Goal: Book appointment/travel/reservation

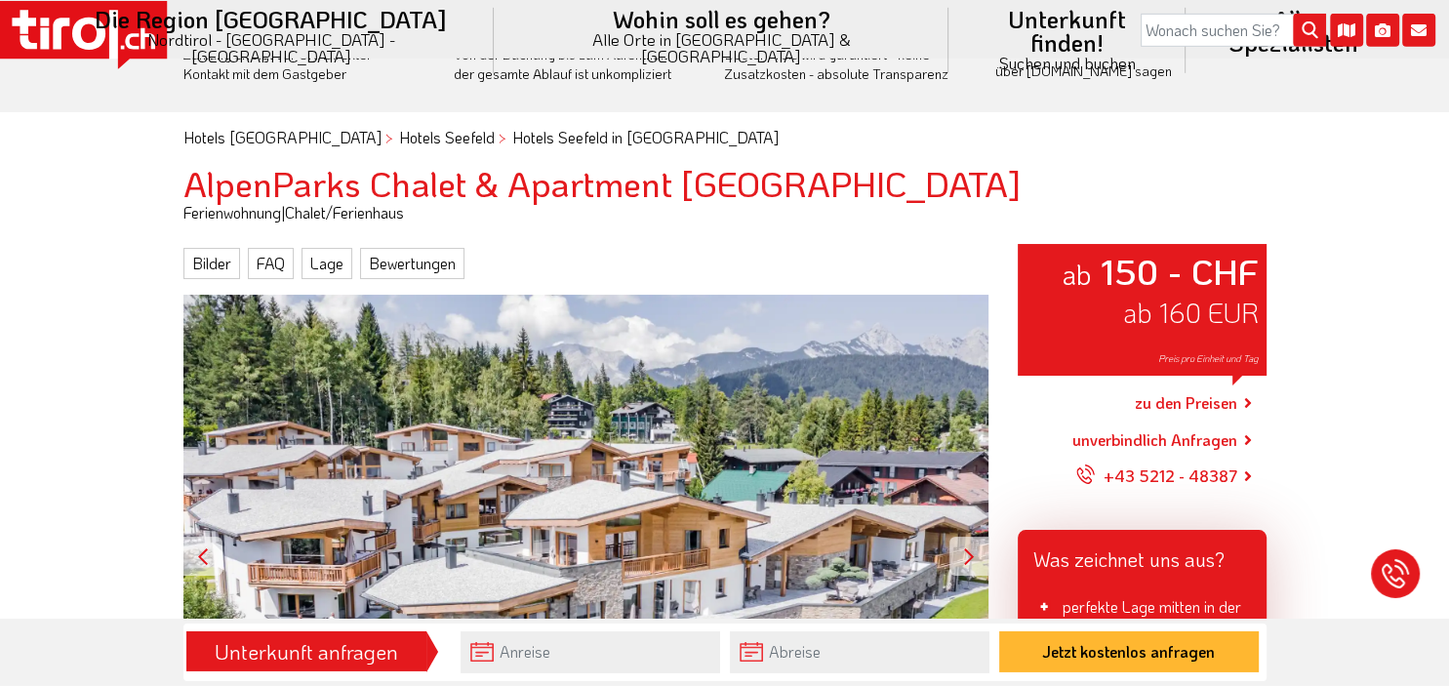
scroll to position [102, 0]
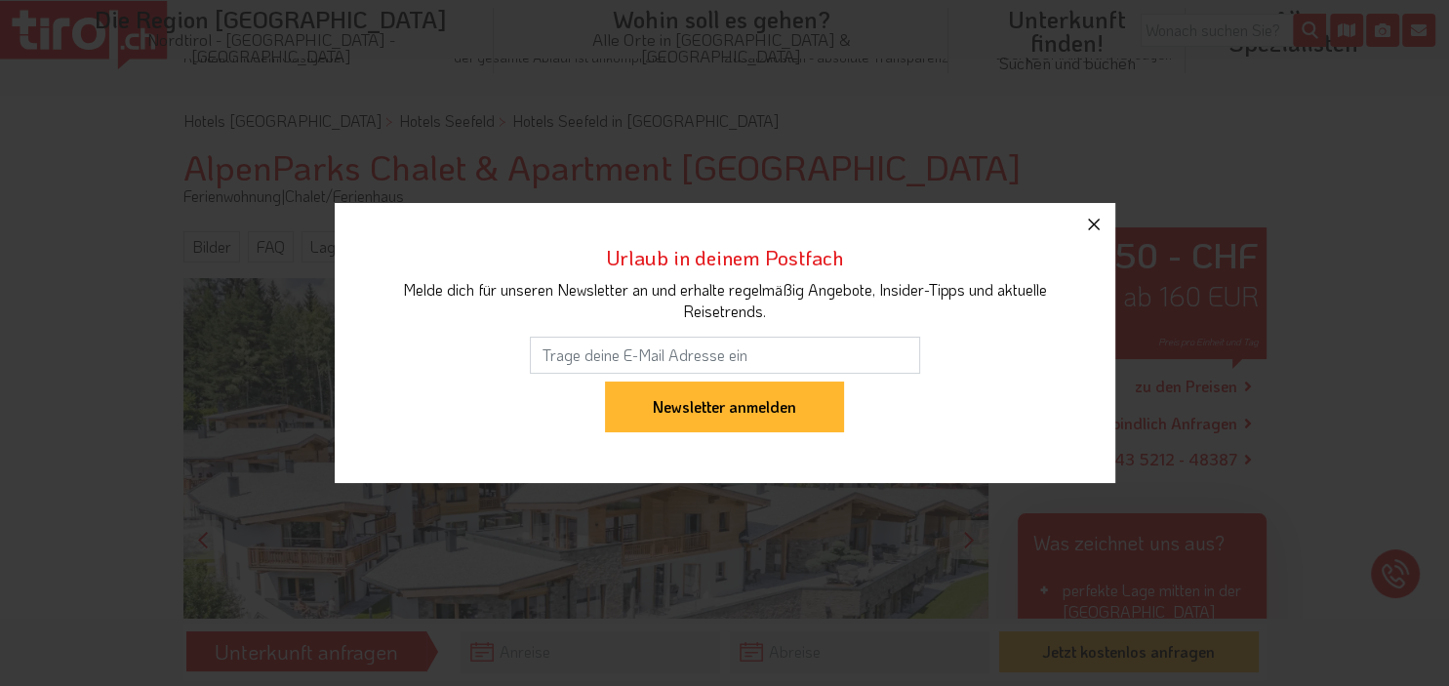
click at [1097, 225] on icon "button" at bounding box center [1093, 224] width 23 height 23
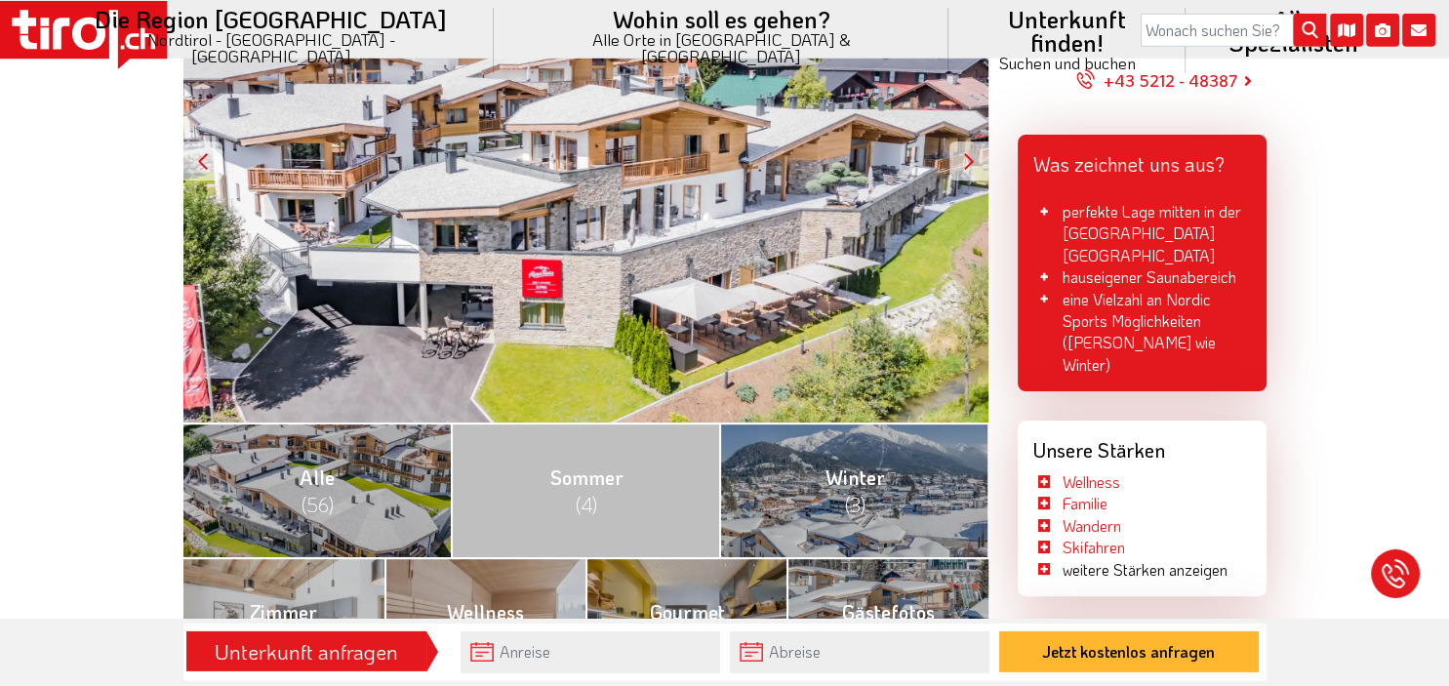
scroll to position [515, 0]
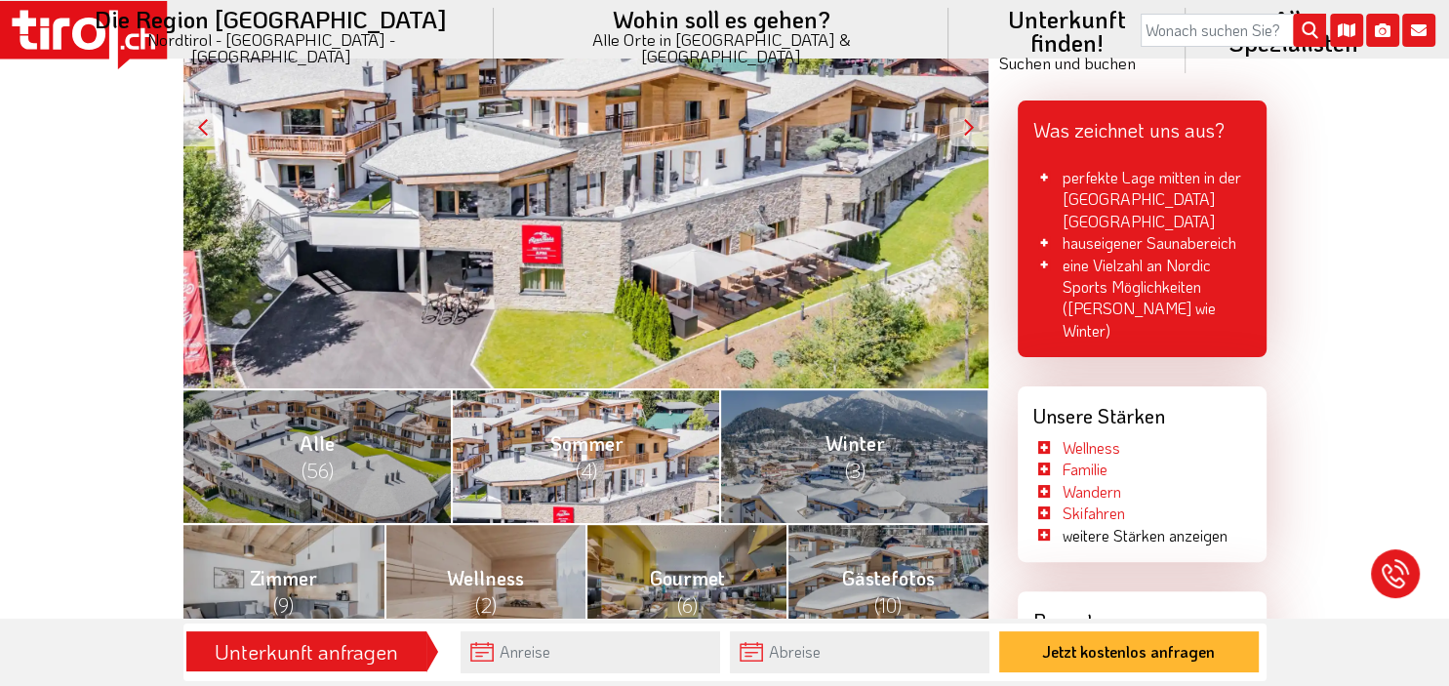
click at [657, 470] on link "[PERSON_NAME] (4)" at bounding box center [585, 455] width 268 height 135
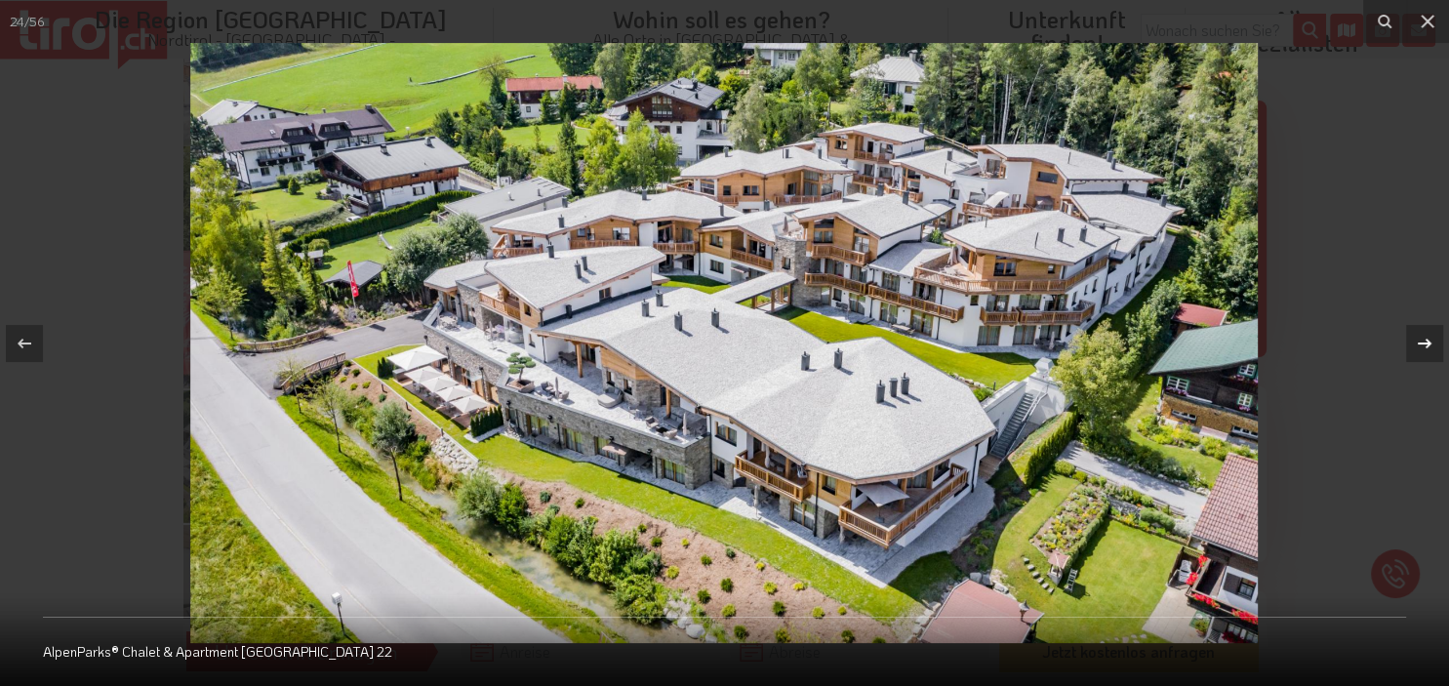
click at [1425, 346] on icon at bounding box center [1424, 343] width 23 height 23
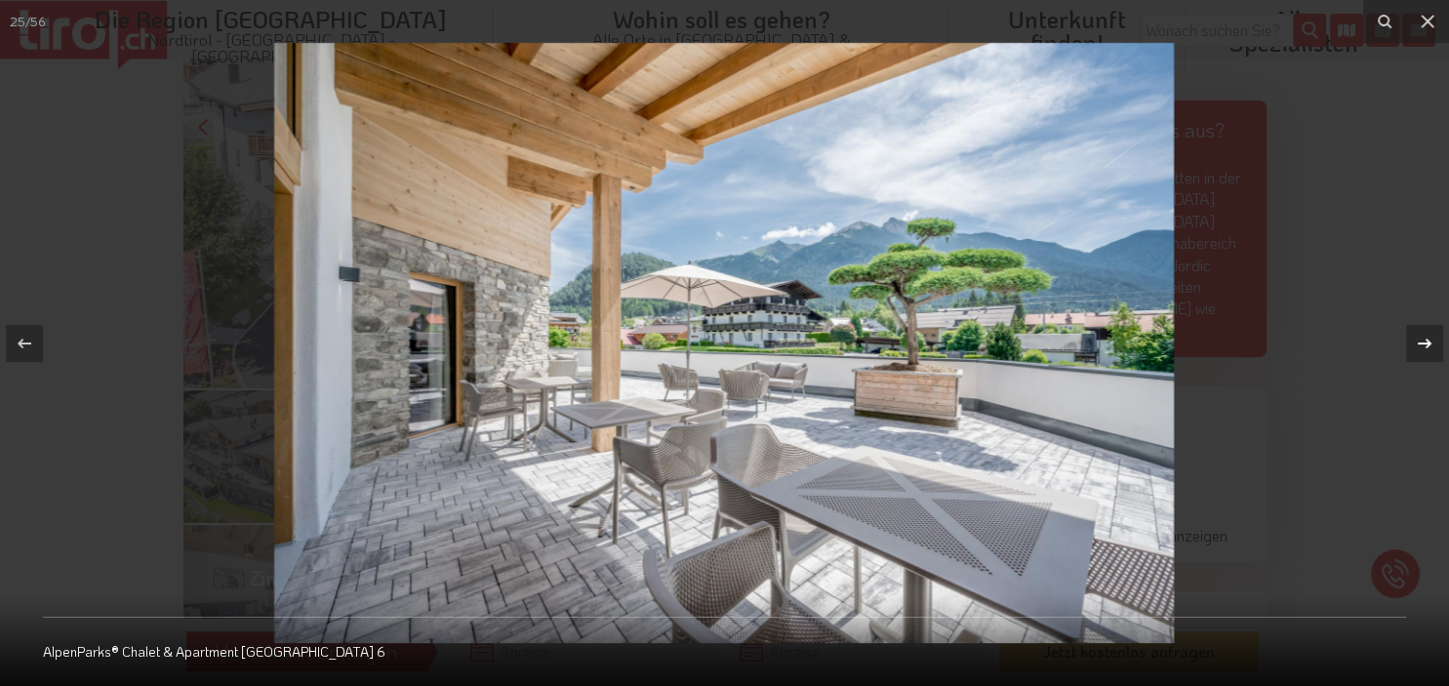
click at [1425, 346] on icon at bounding box center [1424, 343] width 23 height 23
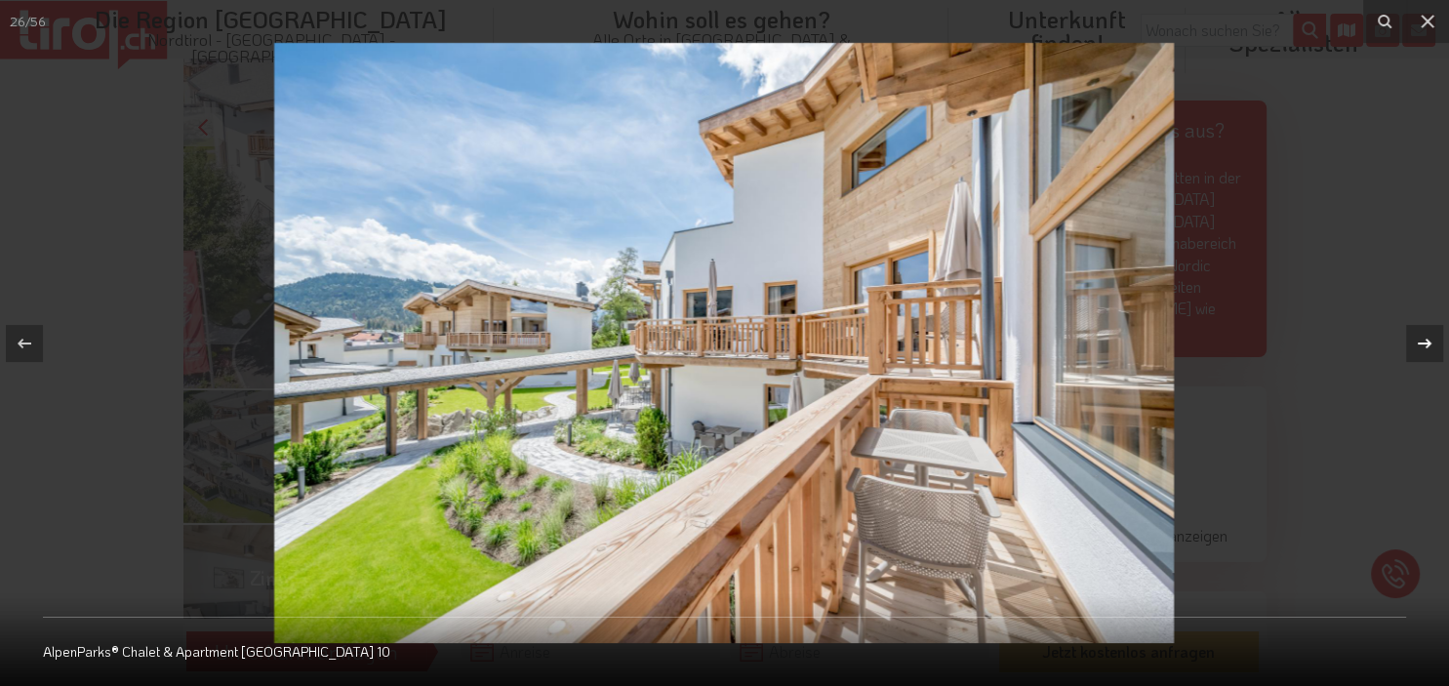
click at [1425, 346] on icon at bounding box center [1424, 343] width 23 height 23
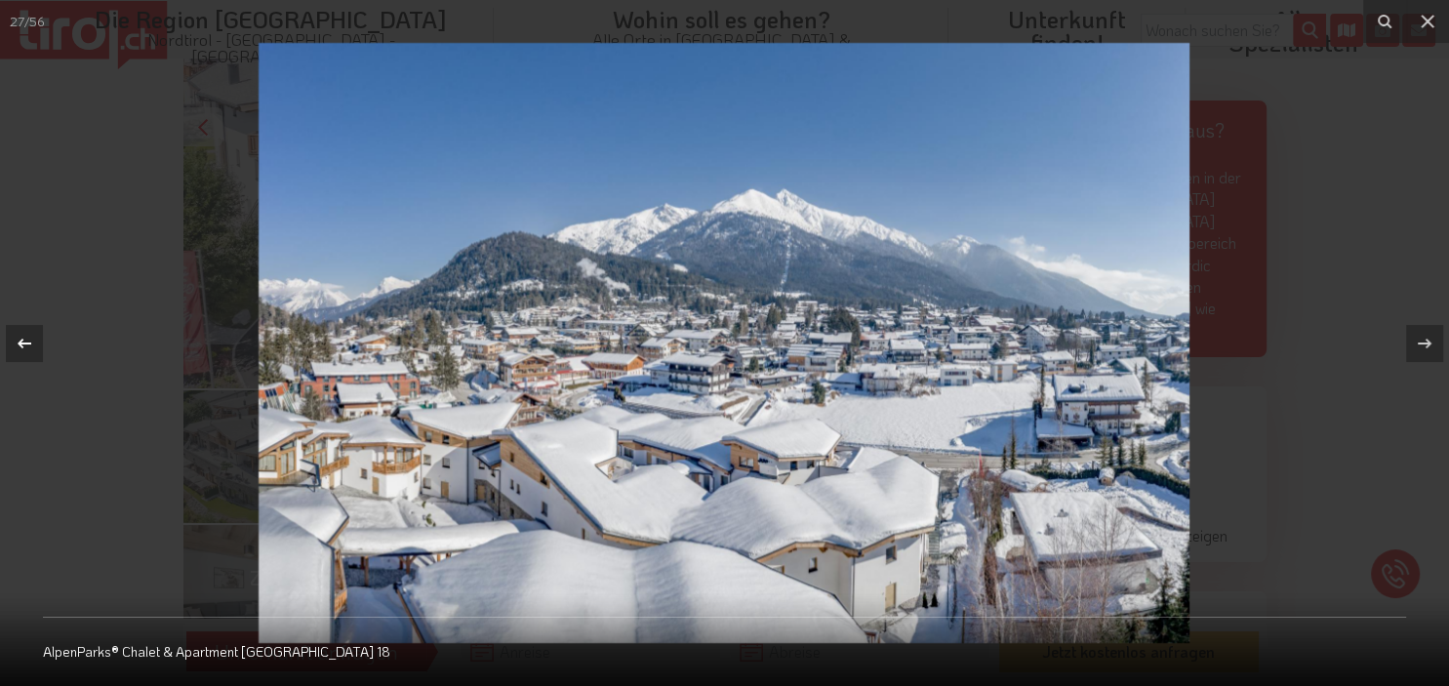
click at [31, 339] on icon at bounding box center [24, 343] width 23 height 23
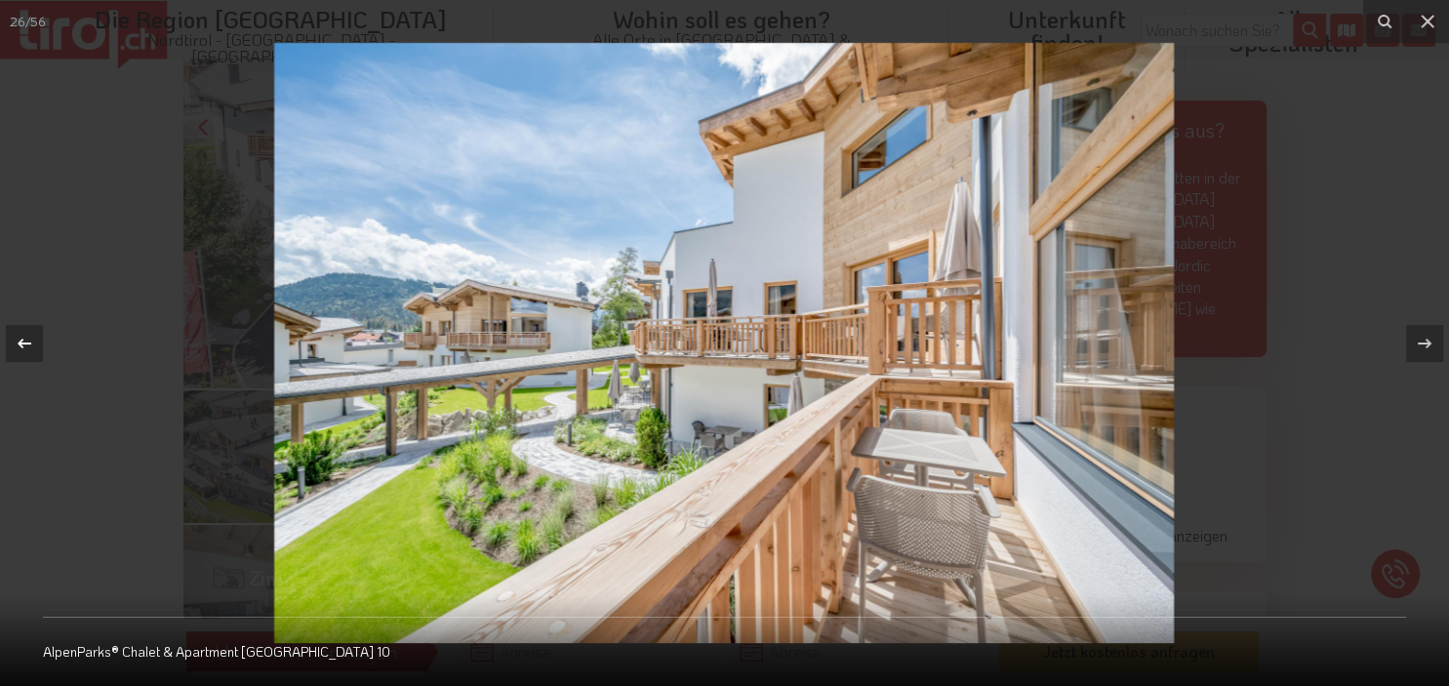
click at [31, 339] on icon at bounding box center [24, 343] width 23 height 23
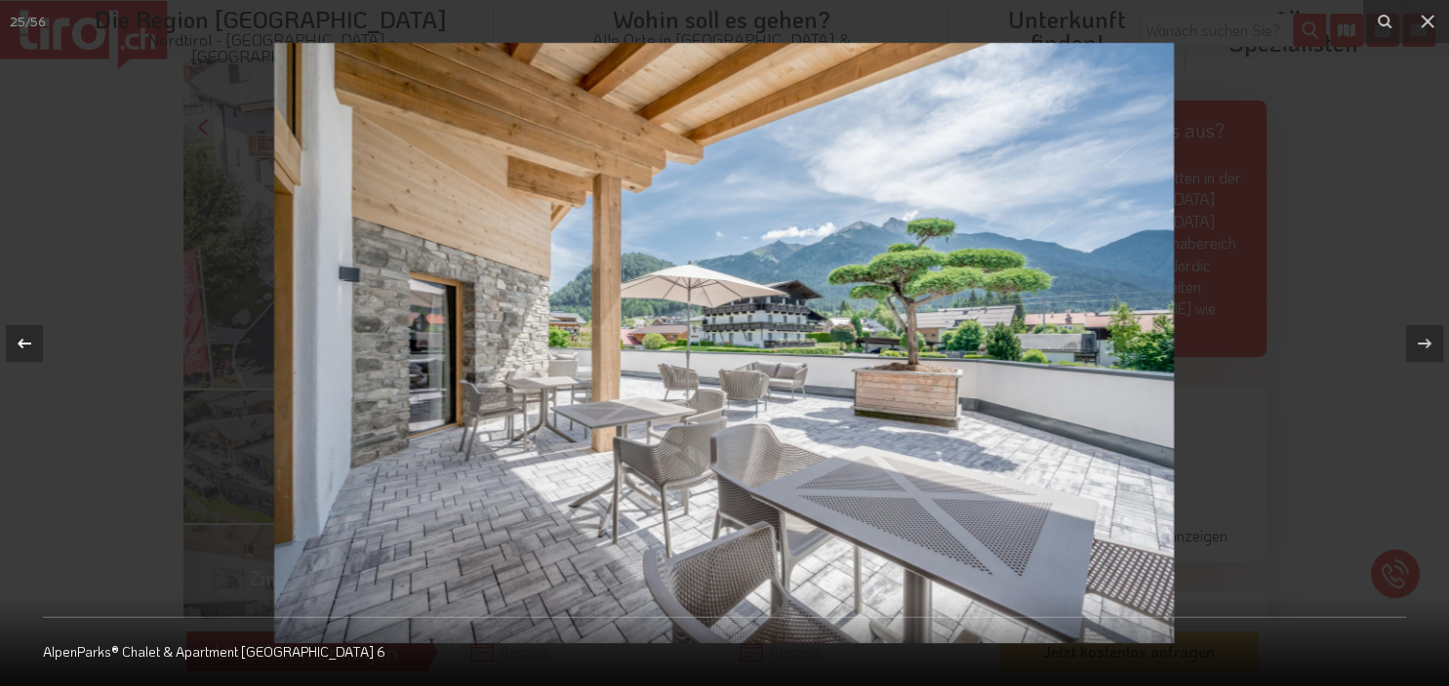
click at [31, 339] on icon at bounding box center [24, 343] width 23 height 23
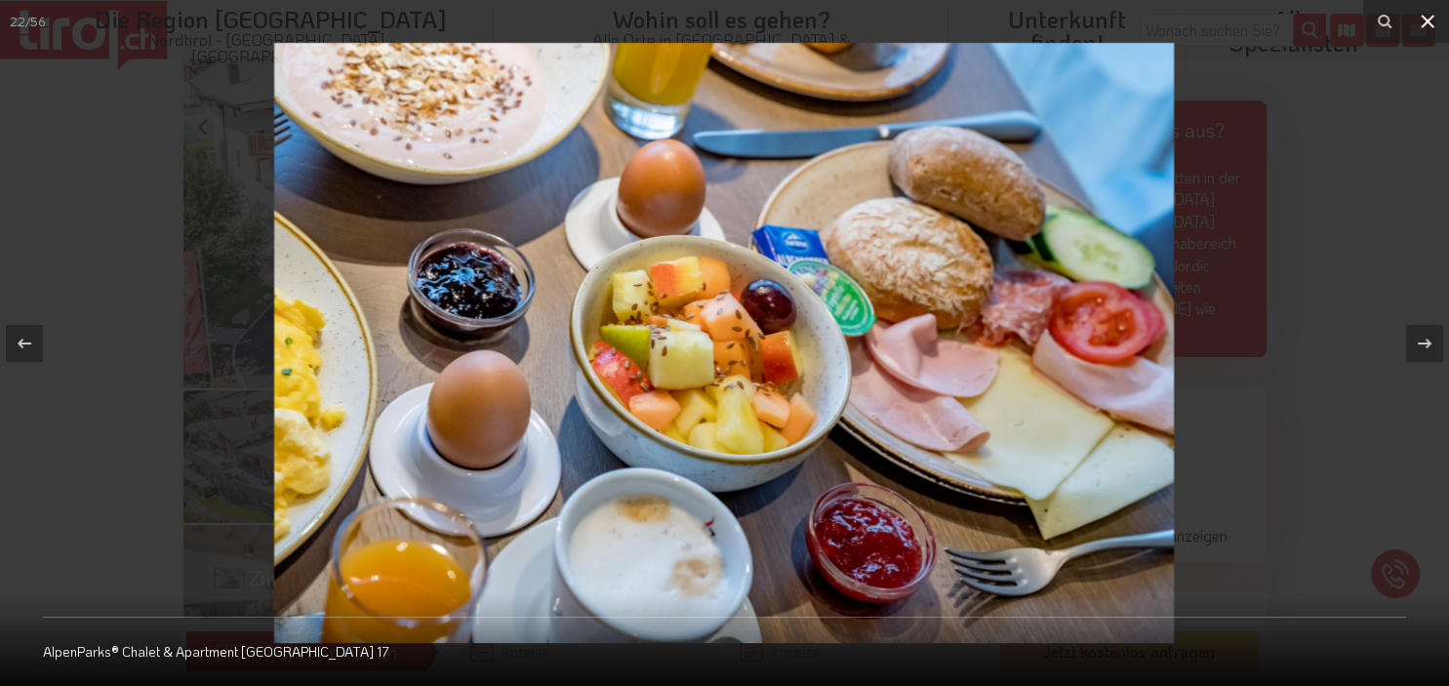
click at [1430, 18] on icon at bounding box center [1426, 21] width 23 height 23
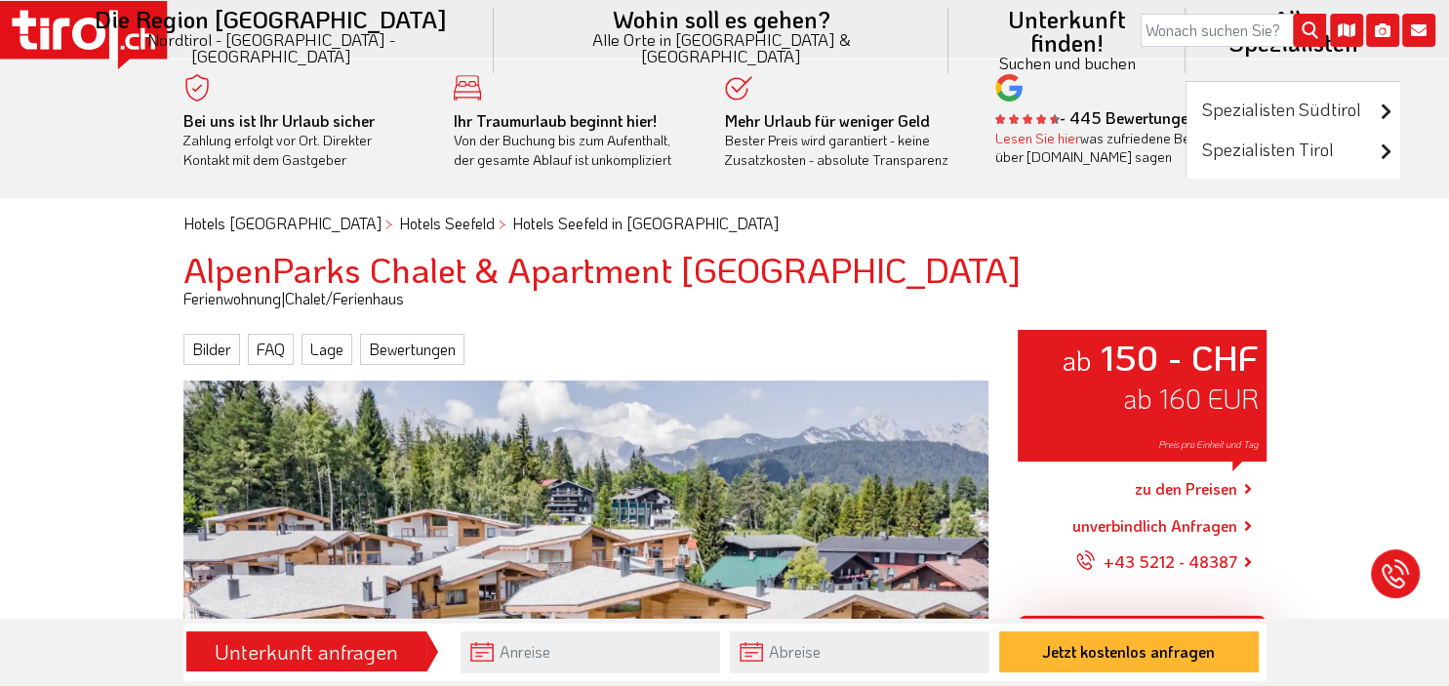
click at [1185, 25] on li "Alle Spezialisten Spezialisten Südtirol Luxushotels Familienhotels Wellnesshote…" at bounding box center [1292, 40] width 215 height 81
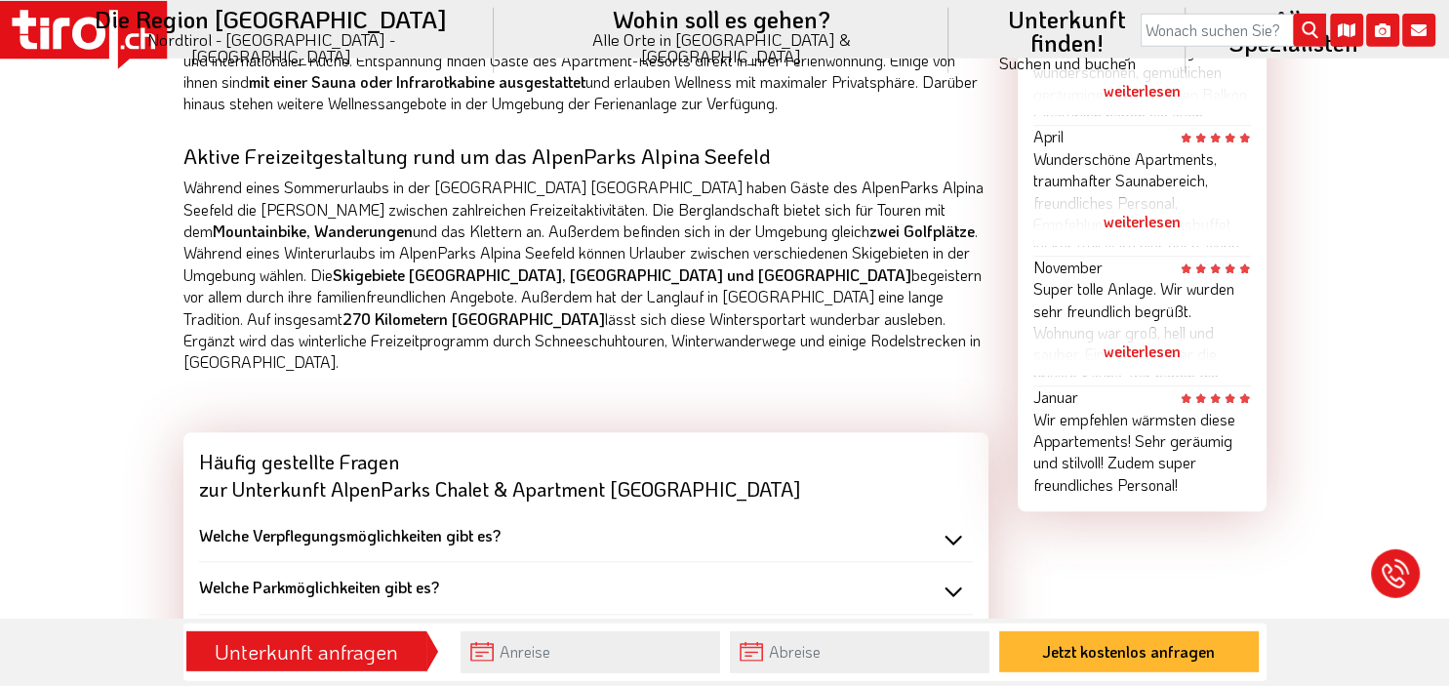
scroll to position [1236, 0]
